Goal: Task Accomplishment & Management: Manage account settings

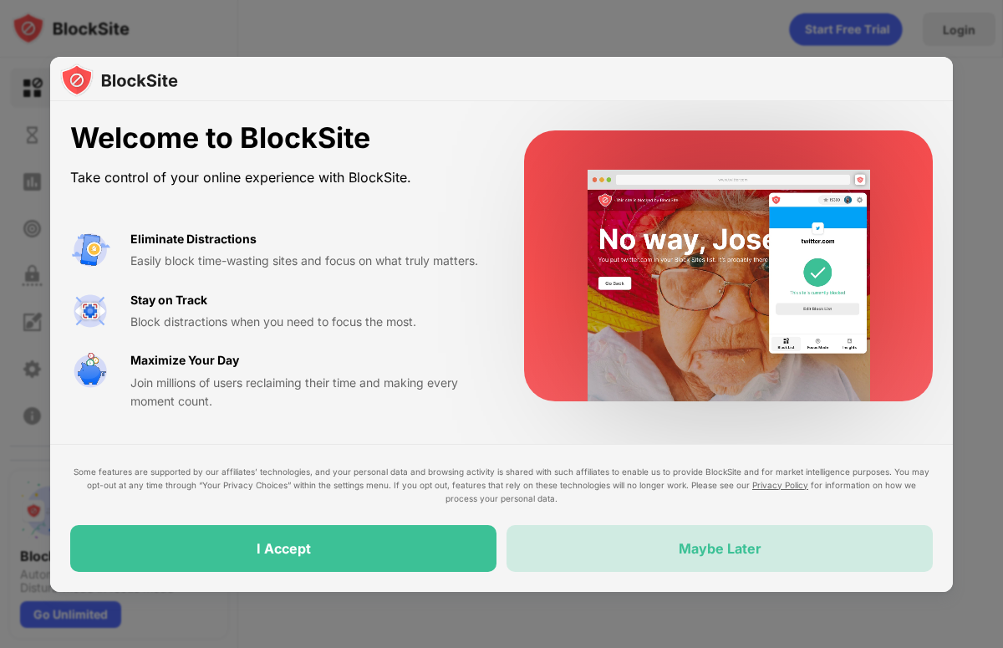
click at [610, 554] on div "Maybe Later" at bounding box center [719, 548] width 426 height 47
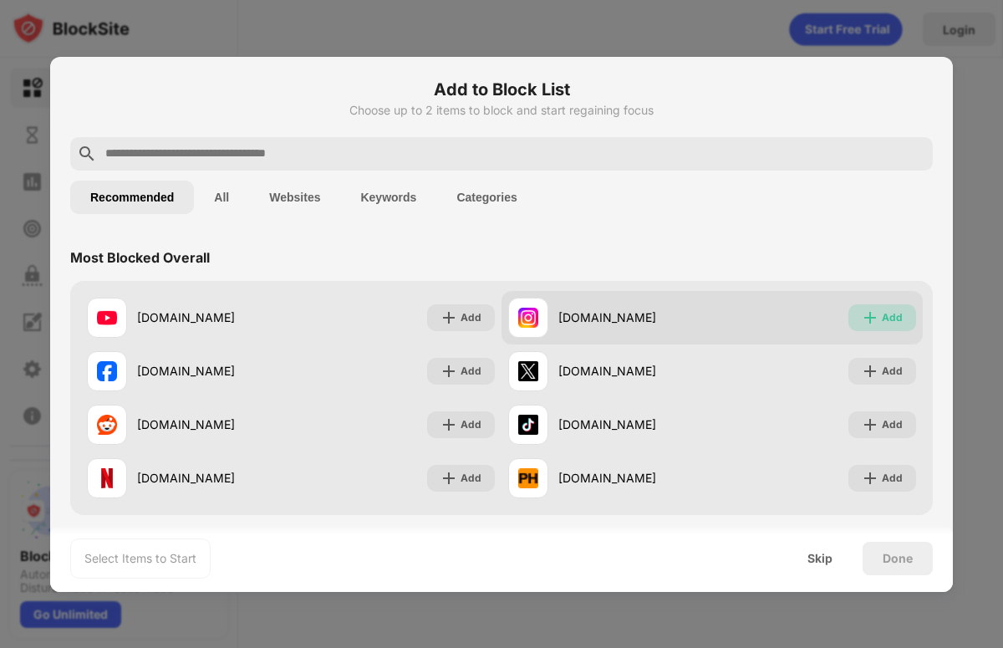
click at [886, 317] on div "Add" at bounding box center [892, 317] width 21 height 17
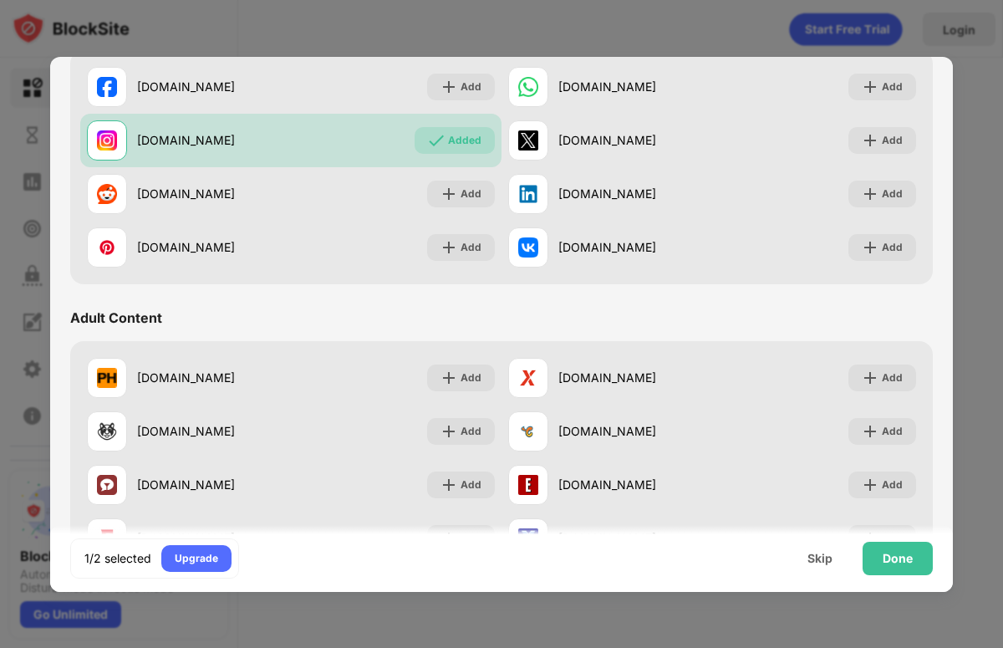
scroll to position [449, 0]
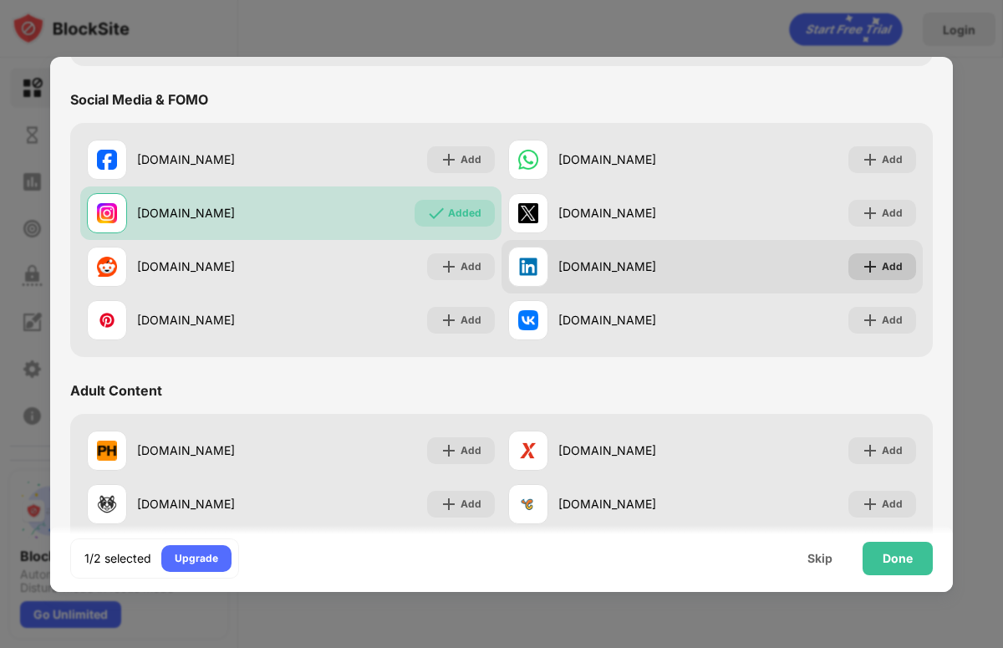
click at [871, 264] on img at bounding box center [869, 266] width 17 height 17
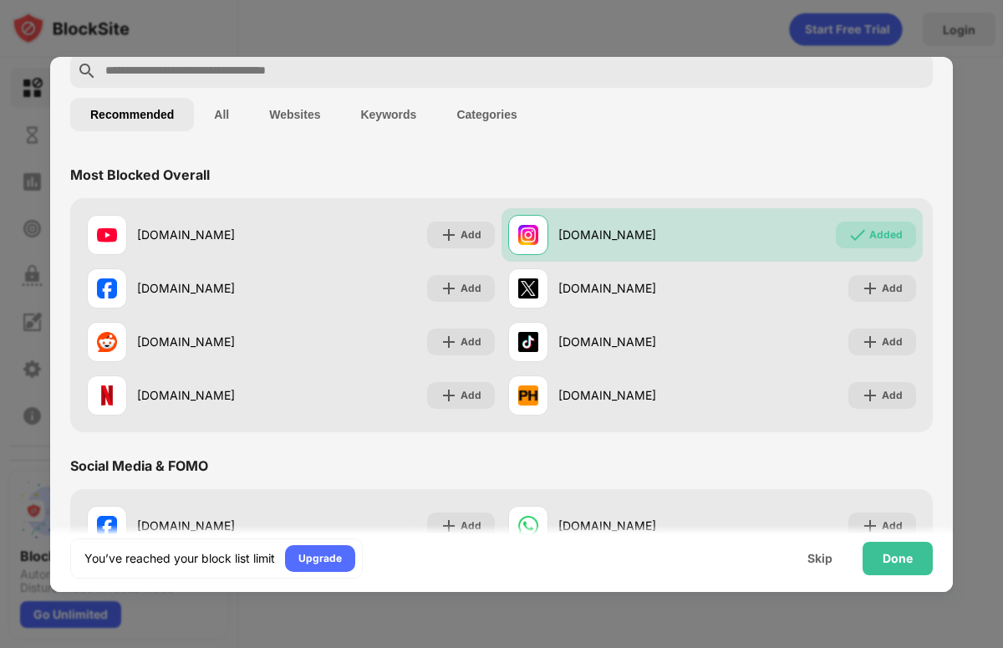
scroll to position [37, 0]
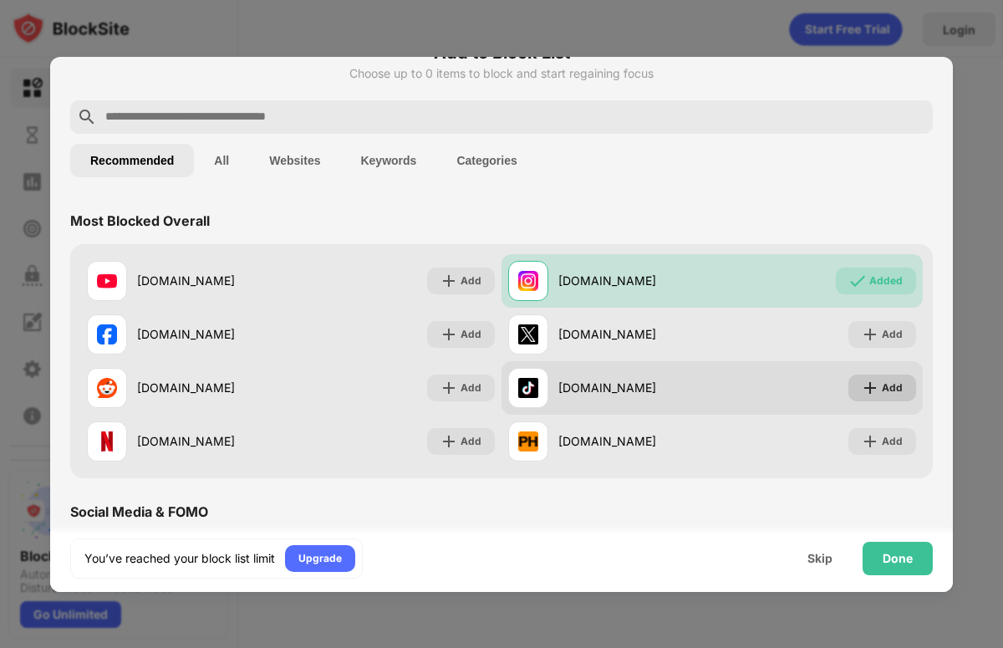
click at [886, 389] on div "Add" at bounding box center [892, 387] width 21 height 17
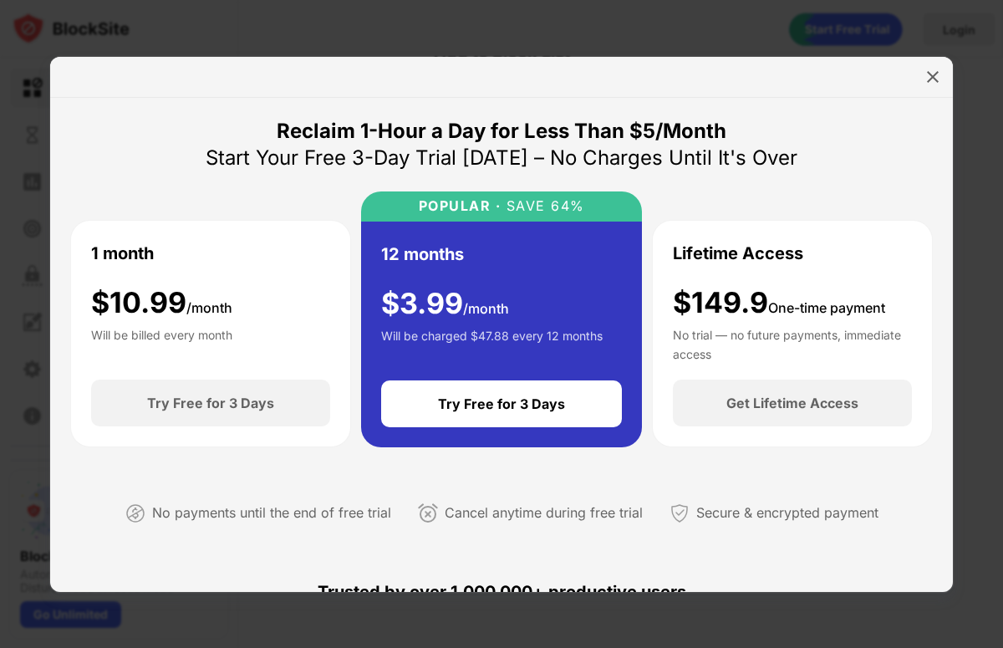
scroll to position [626, 0]
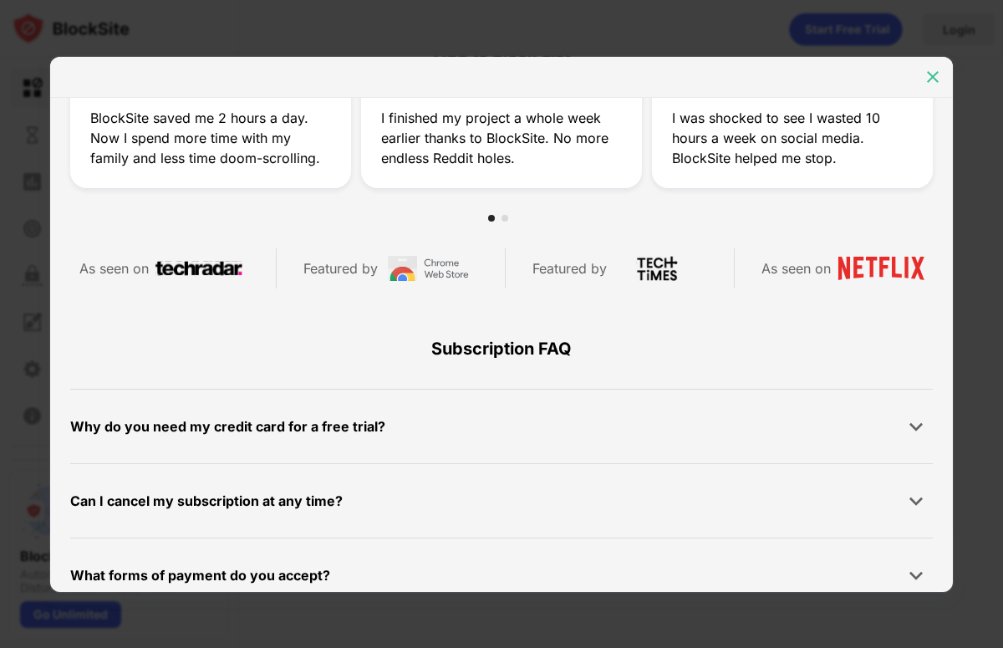
click at [926, 79] on img at bounding box center [932, 77] width 17 height 17
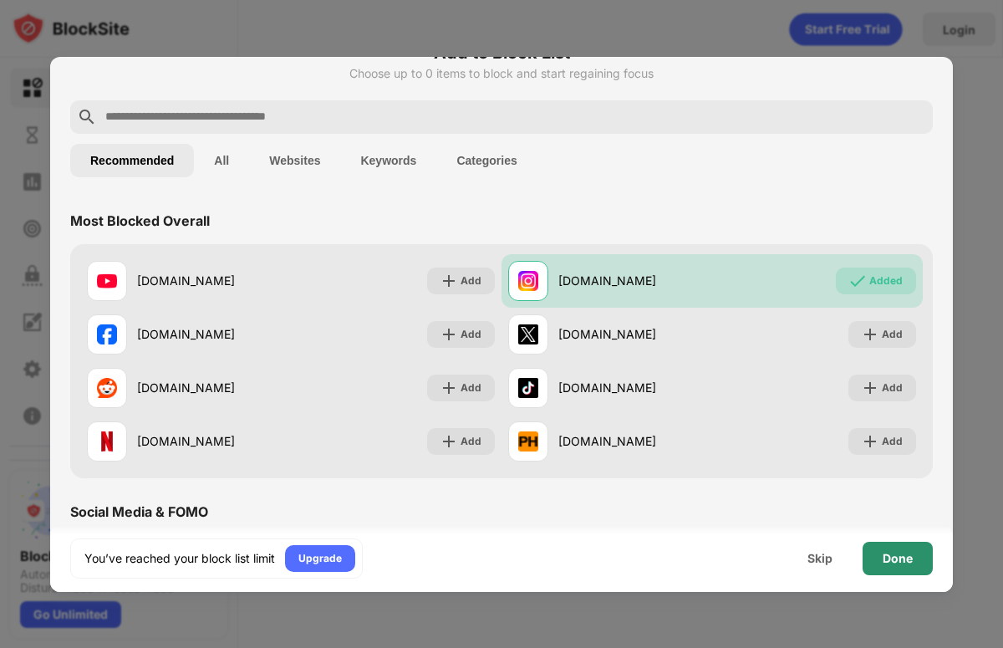
click at [899, 556] on div "Done" at bounding box center [897, 557] width 30 height 13
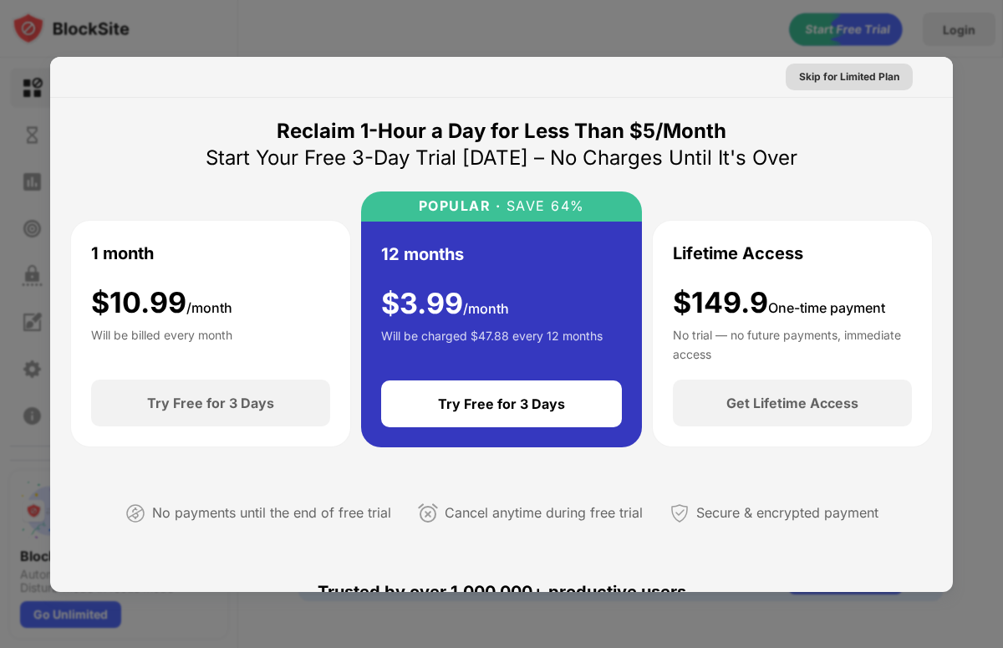
click at [862, 74] on div "Skip for Limited Plan" at bounding box center [849, 77] width 100 height 17
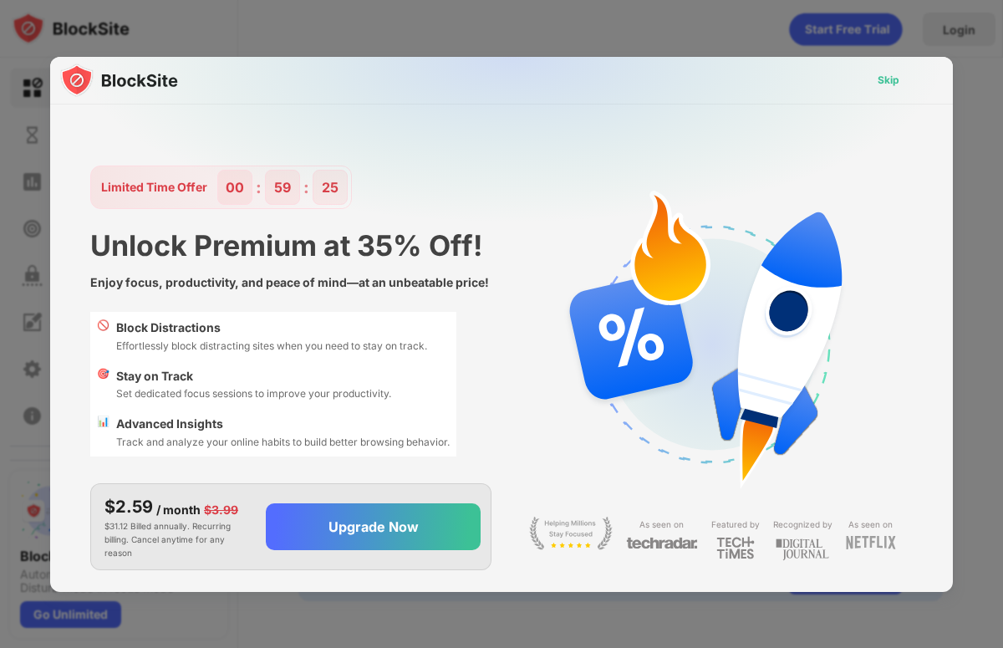
click at [885, 80] on div "Skip" at bounding box center [888, 80] width 22 height 17
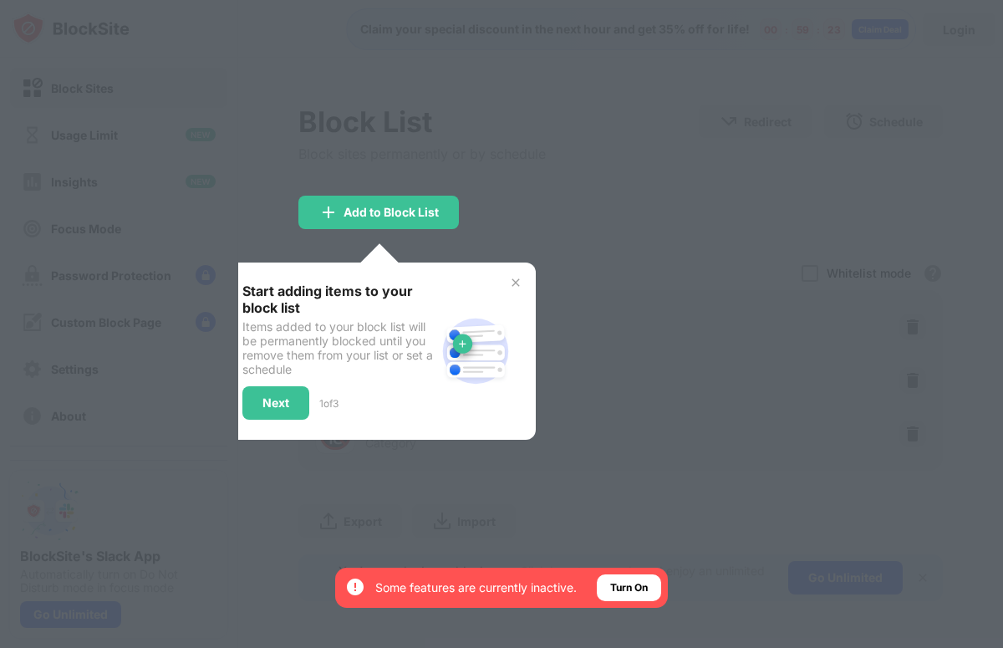
click at [517, 278] on img at bounding box center [515, 282] width 13 height 13
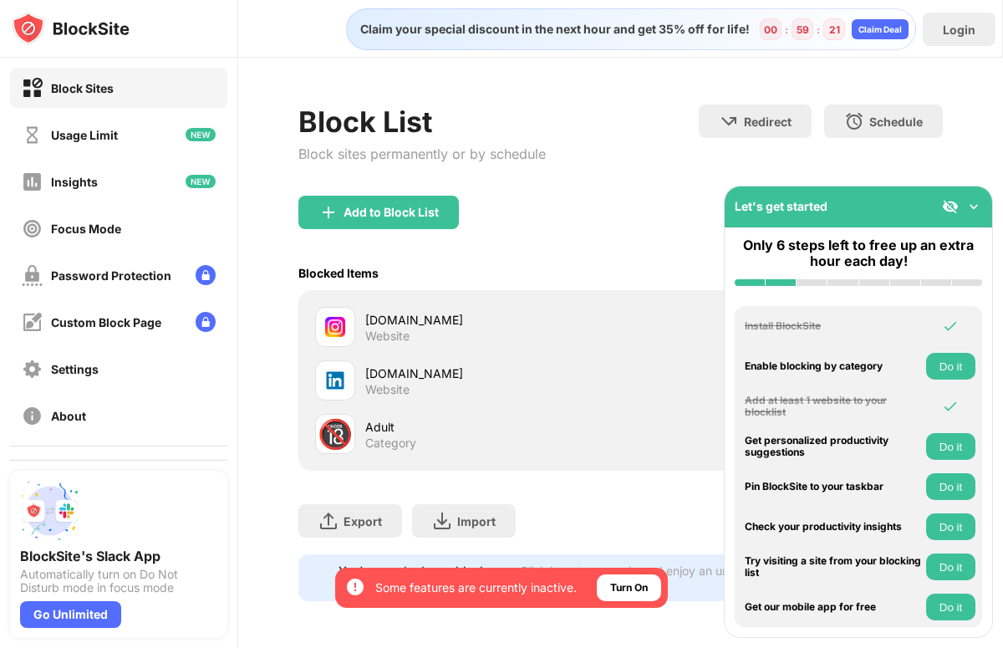
click at [974, 206] on img at bounding box center [973, 206] width 17 height 17
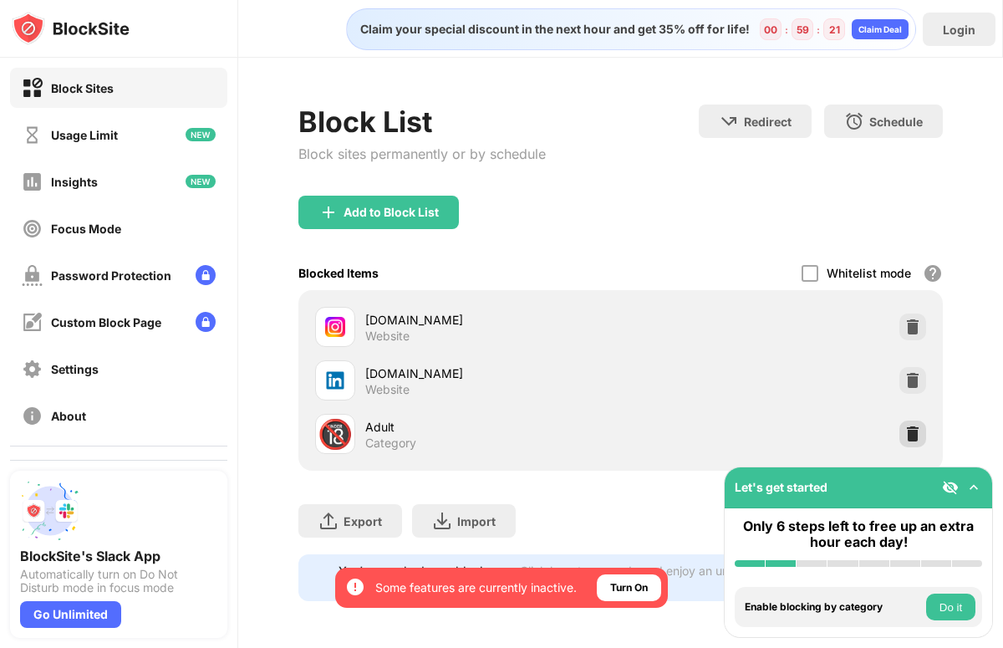
click at [908, 439] on img at bounding box center [912, 433] width 17 height 17
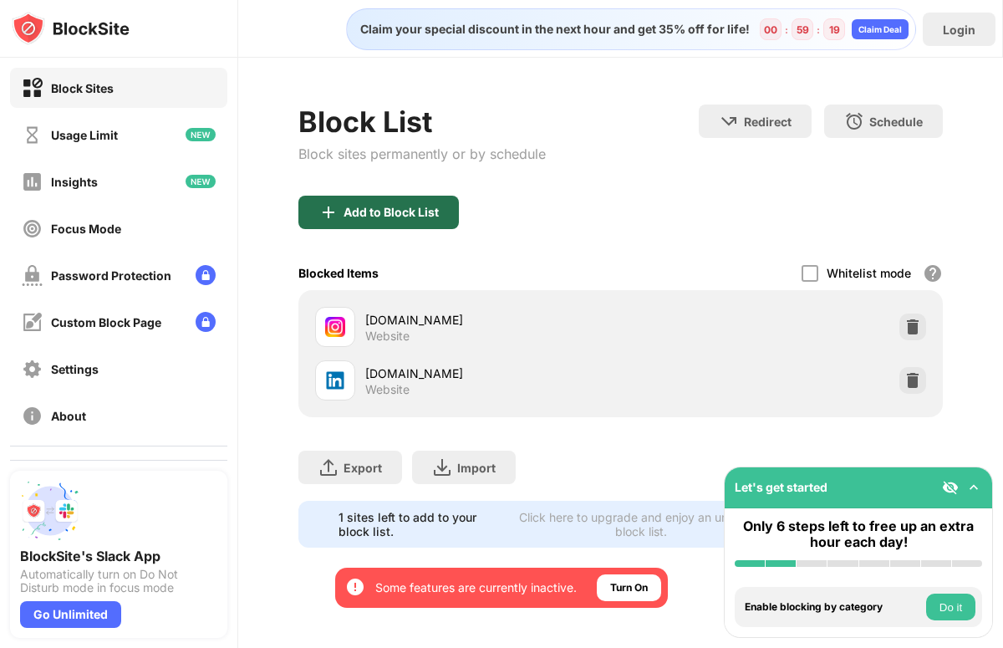
click at [416, 210] on div "Add to Block List" at bounding box center [390, 212] width 95 height 13
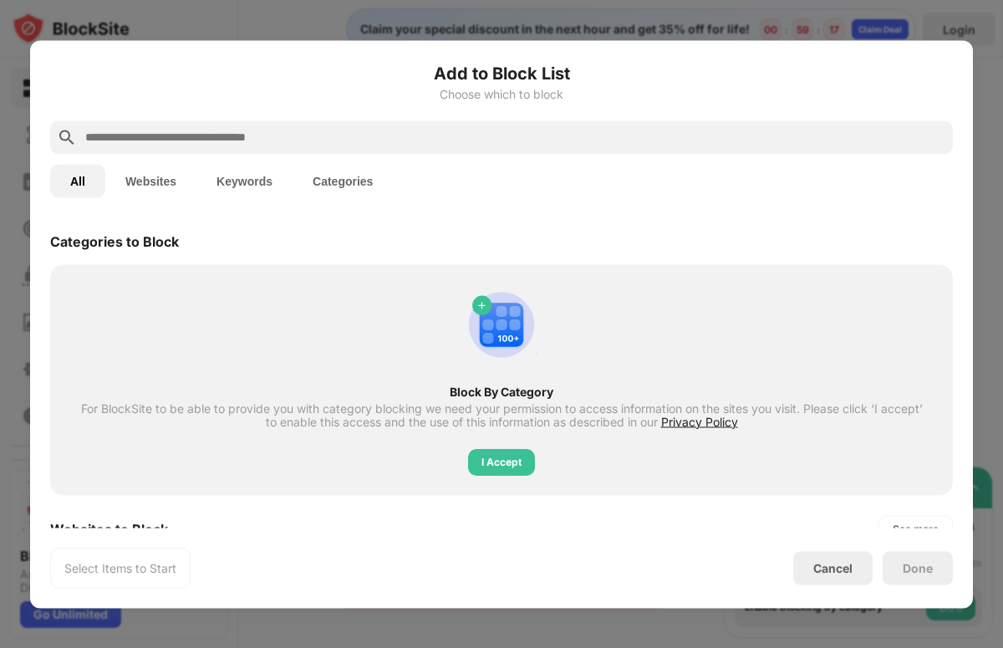
click at [171, 180] on button "Websites" at bounding box center [150, 180] width 91 height 33
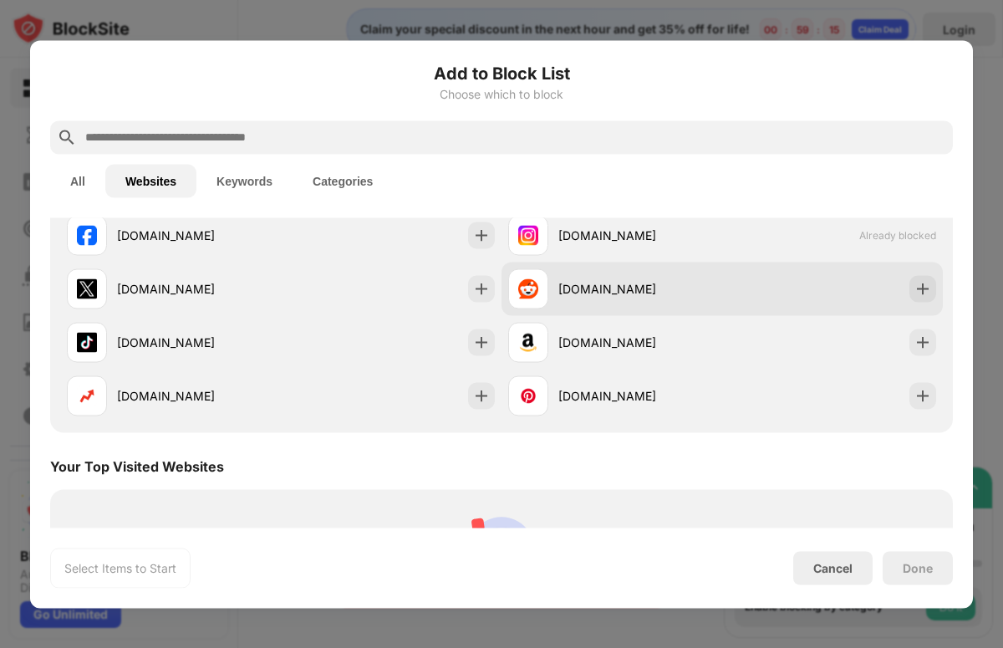
scroll to position [159, 0]
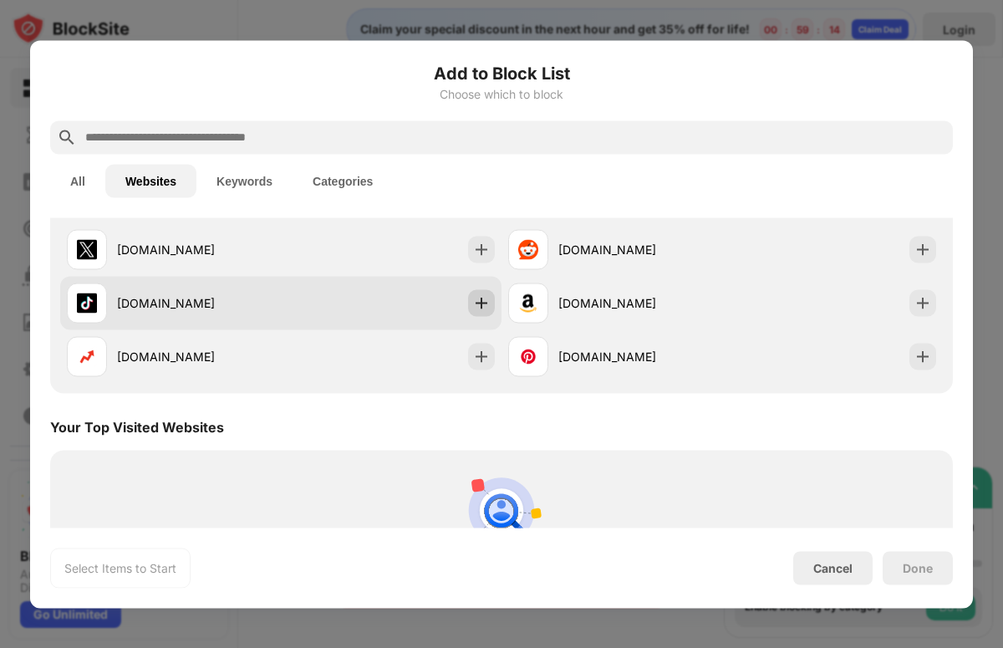
click at [485, 301] on img at bounding box center [481, 302] width 17 height 17
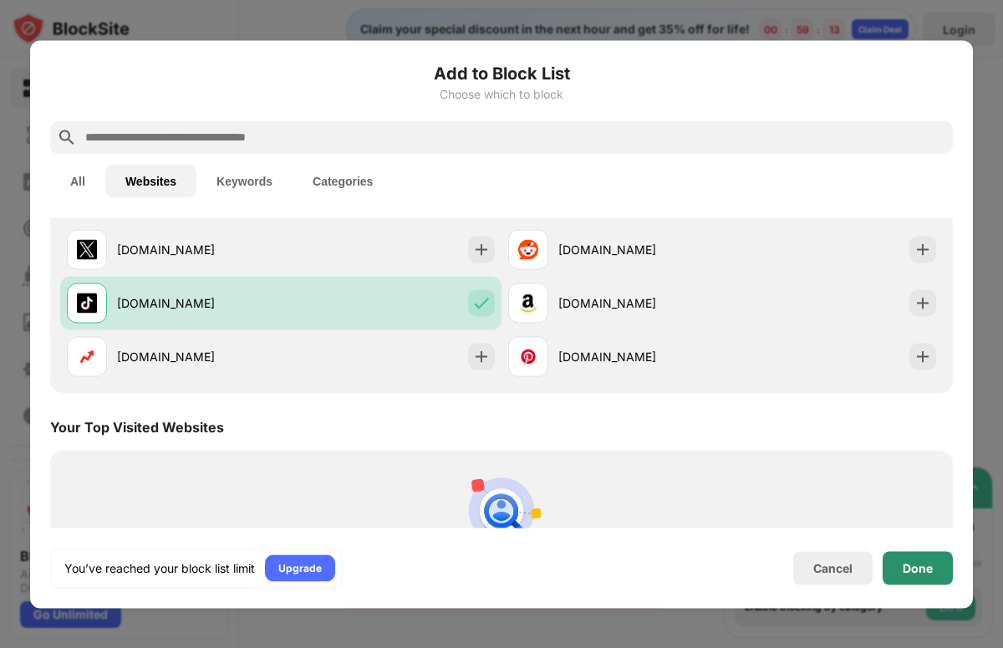
click at [918, 569] on div "Done" at bounding box center [917, 567] width 30 height 13
